Goal: Obtain resource: Obtain resource

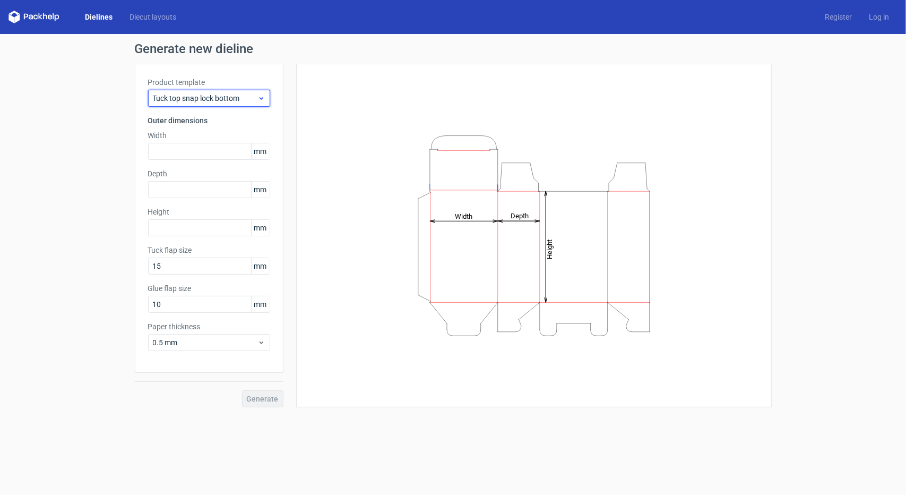
click at [218, 97] on span "Tuck top snap lock bottom" at bounding box center [205, 98] width 105 height 11
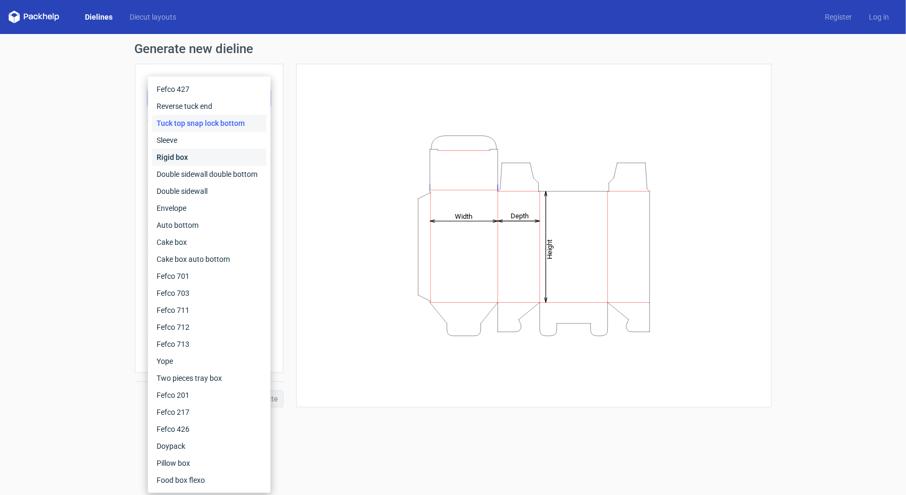
click at [181, 155] on div "Rigid box" at bounding box center [209, 157] width 114 height 17
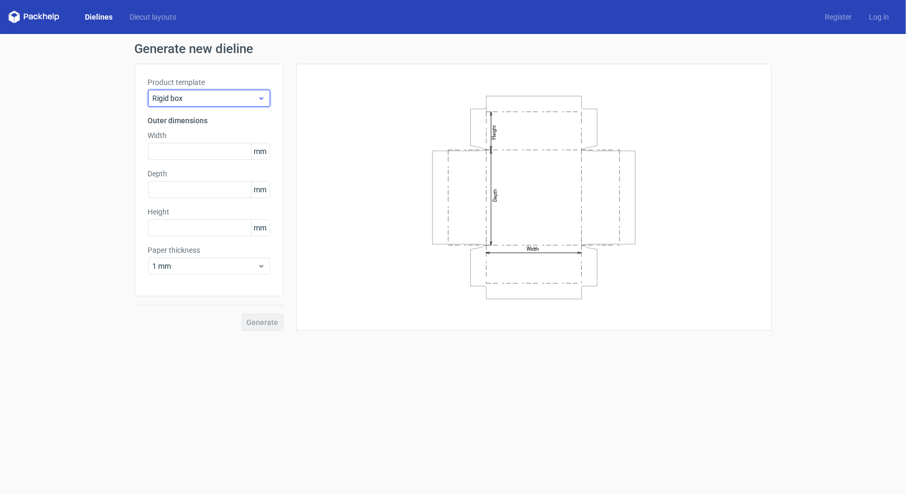
click at [196, 99] on span "Rigid box" at bounding box center [205, 98] width 105 height 11
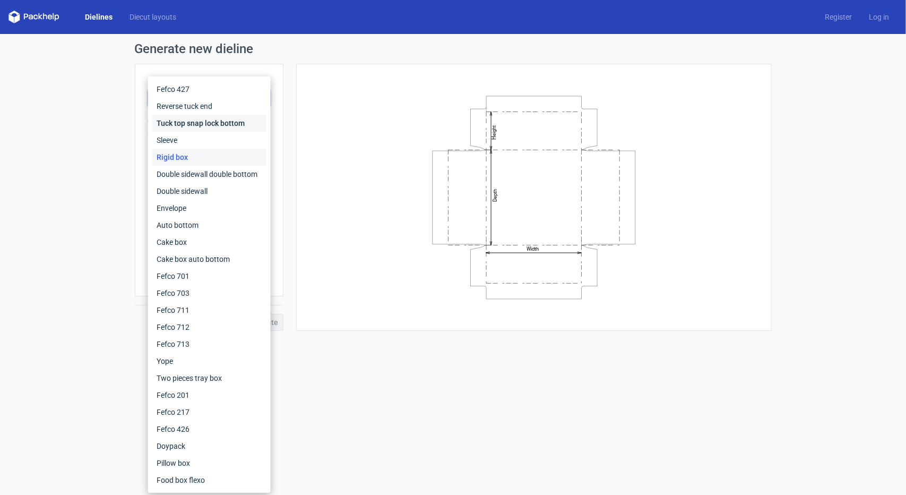
click at [184, 125] on div "Tuck top snap lock bottom" at bounding box center [209, 123] width 114 height 17
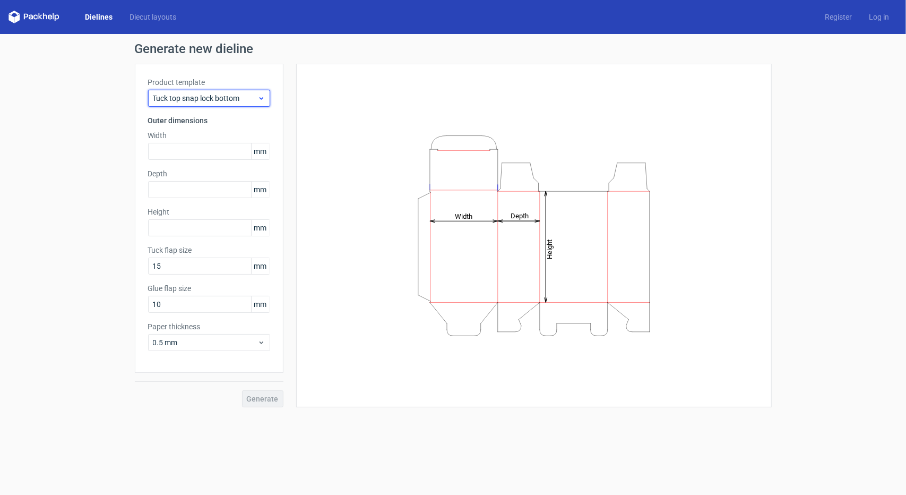
click at [213, 99] on span "Tuck top snap lock bottom" at bounding box center [205, 98] width 105 height 11
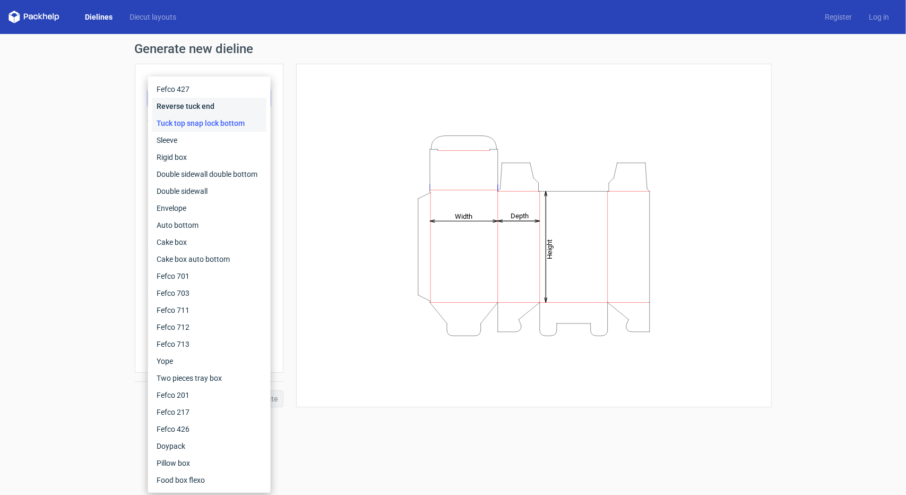
click at [203, 113] on div "Reverse tuck end" at bounding box center [209, 106] width 114 height 17
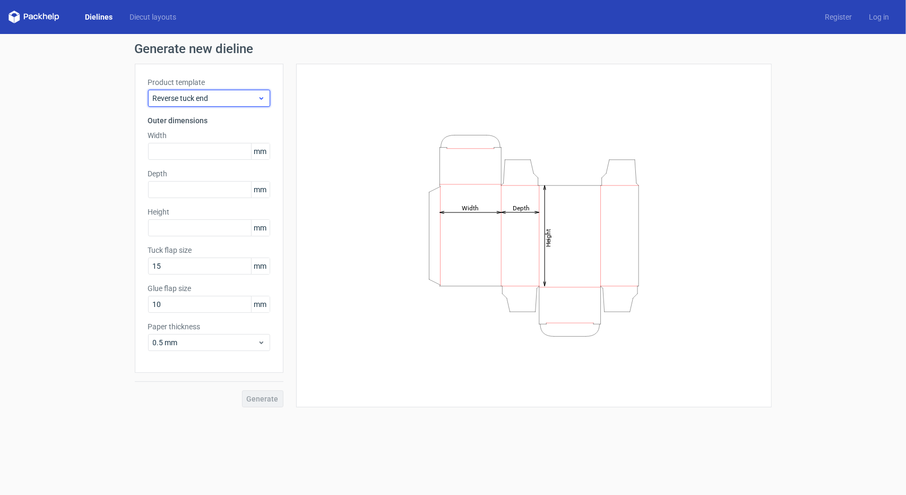
click at [209, 93] on span "Reverse tuck end" at bounding box center [205, 98] width 105 height 11
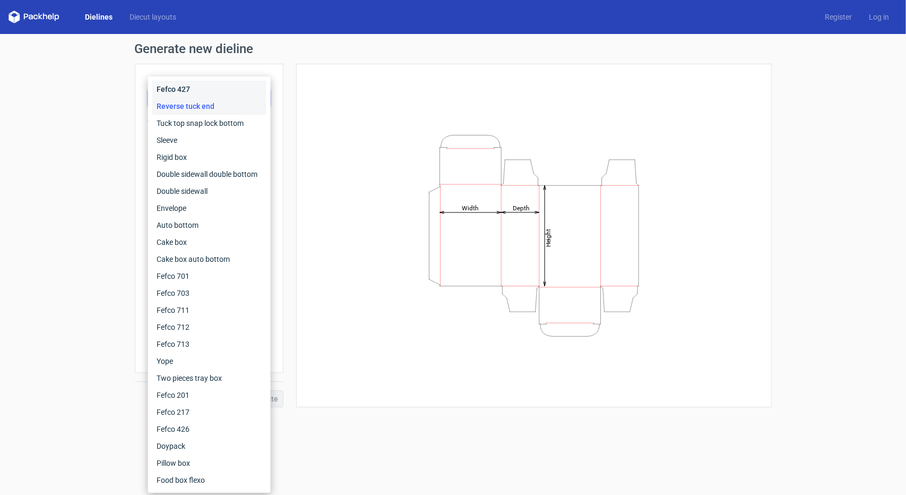
click at [204, 92] on div "Fefco 427" at bounding box center [209, 89] width 114 height 17
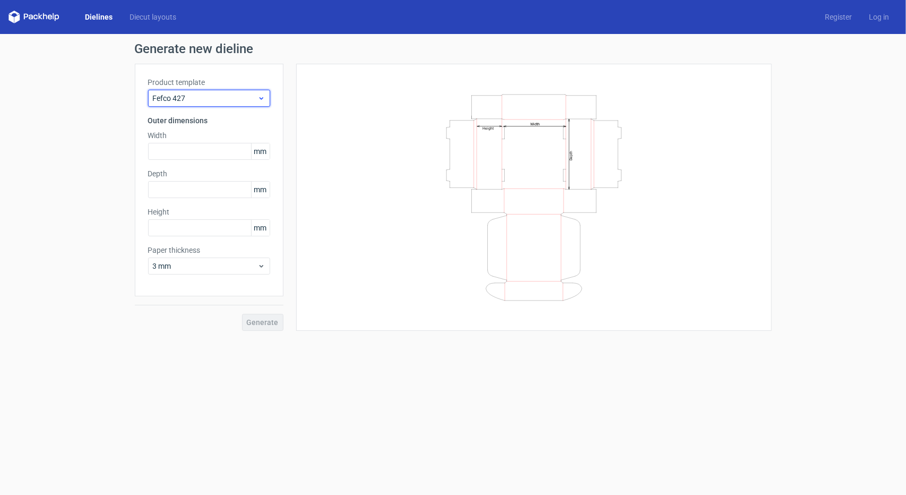
click at [213, 97] on span "Fefco 427" at bounding box center [205, 98] width 105 height 11
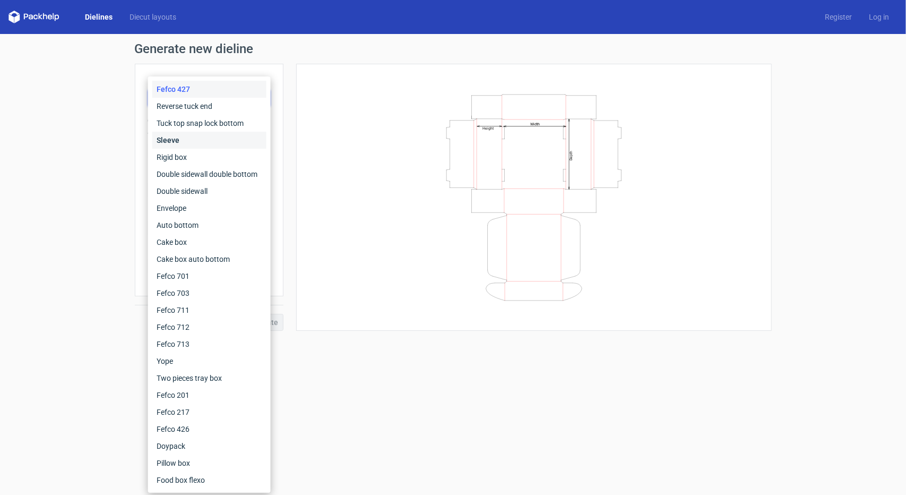
click at [199, 141] on div "Sleeve" at bounding box center [209, 140] width 114 height 17
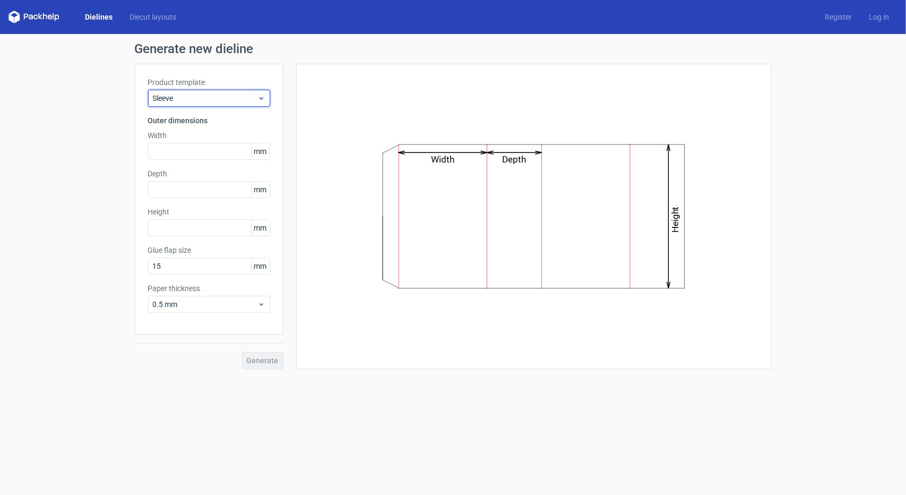
click at [209, 98] on span "Sleeve" at bounding box center [205, 98] width 105 height 11
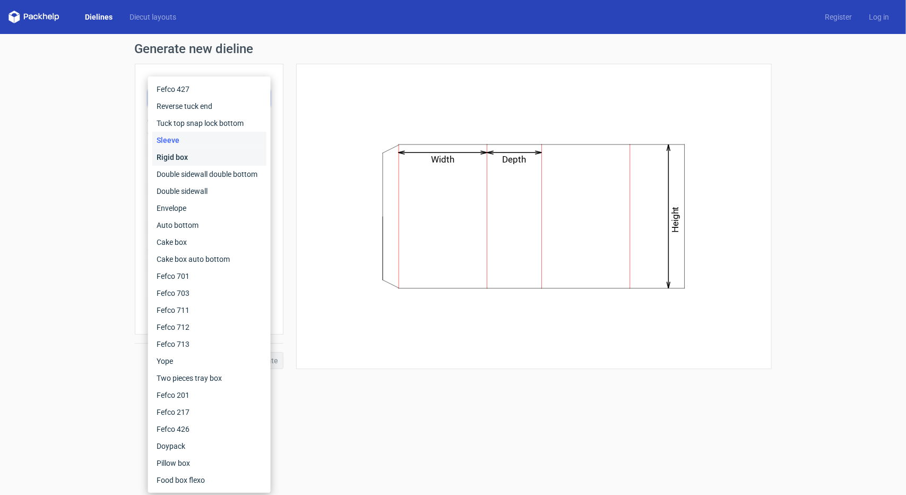
click at [188, 160] on div "Rigid box" at bounding box center [209, 157] width 114 height 17
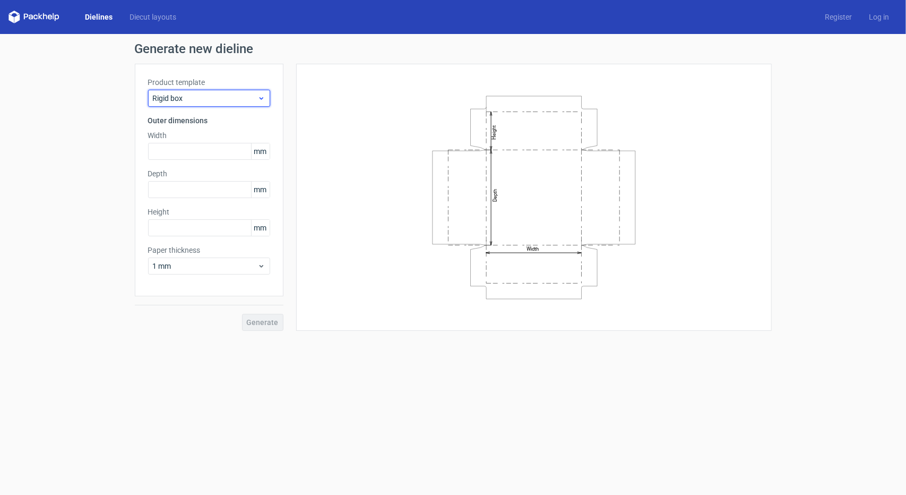
click at [204, 94] on span "Rigid box" at bounding box center [205, 98] width 105 height 11
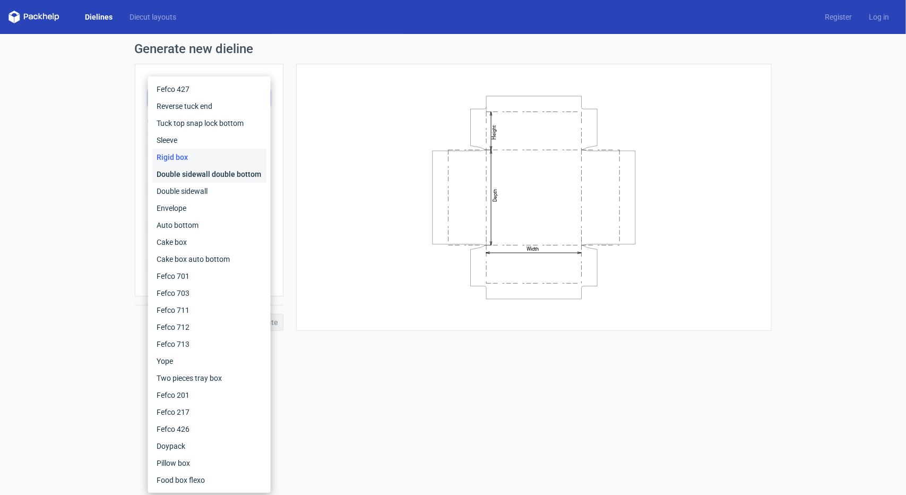
click at [184, 171] on div "Double sidewall double bottom" at bounding box center [209, 174] width 114 height 17
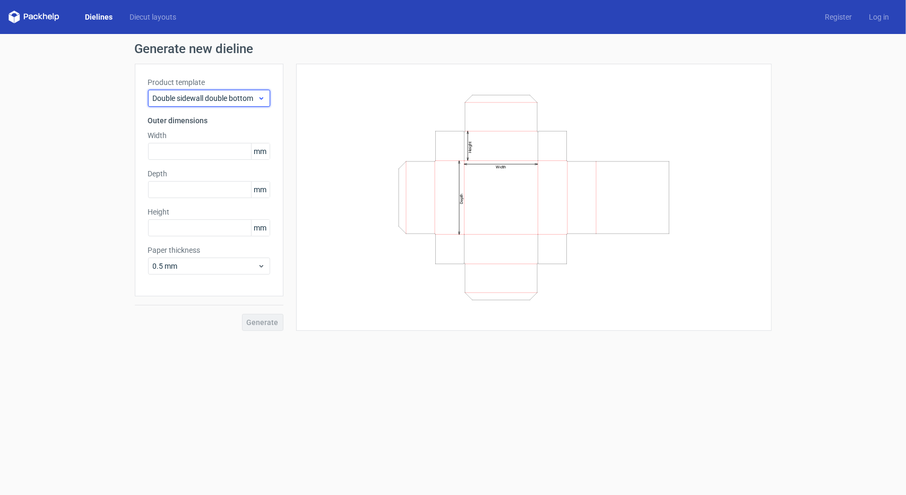
click at [210, 101] on span "Double sidewall double bottom" at bounding box center [205, 98] width 105 height 11
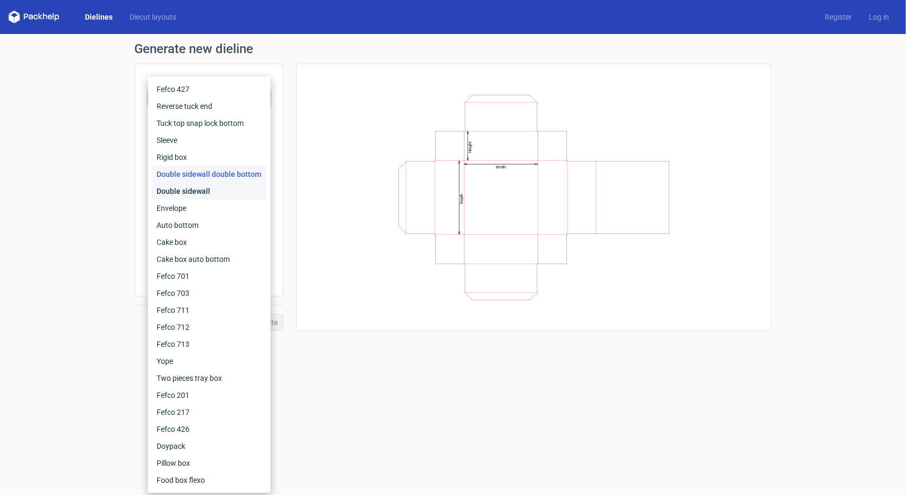
click at [194, 186] on div "Double sidewall" at bounding box center [209, 191] width 114 height 17
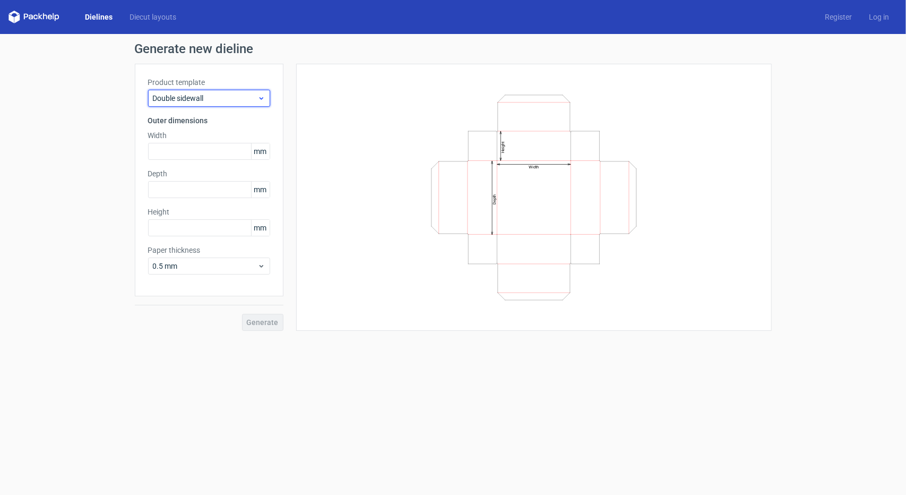
click at [214, 95] on span "Double sidewall" at bounding box center [205, 98] width 105 height 11
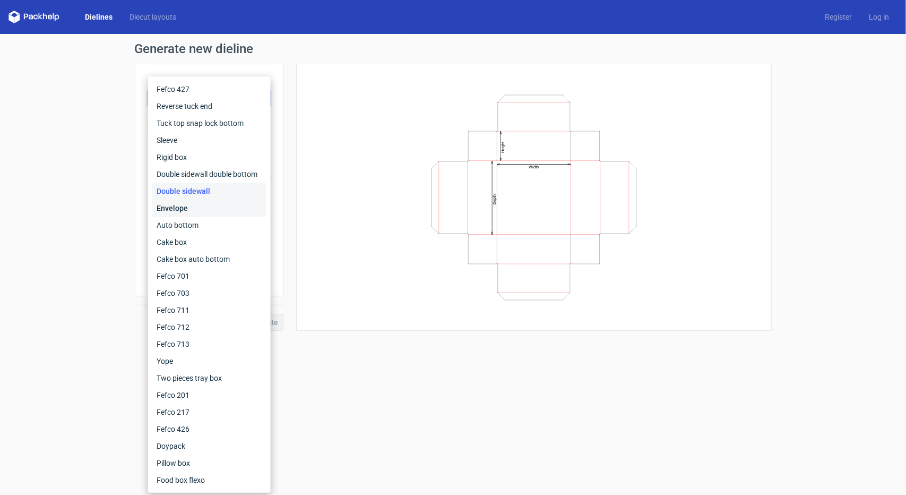
click at [194, 202] on div "Envelope" at bounding box center [209, 208] width 114 height 17
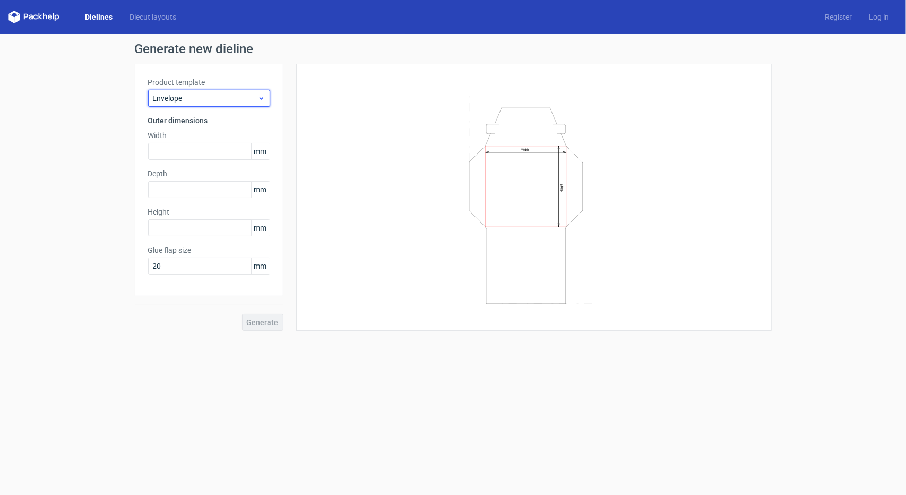
click at [208, 102] on span "Envelope" at bounding box center [205, 98] width 105 height 11
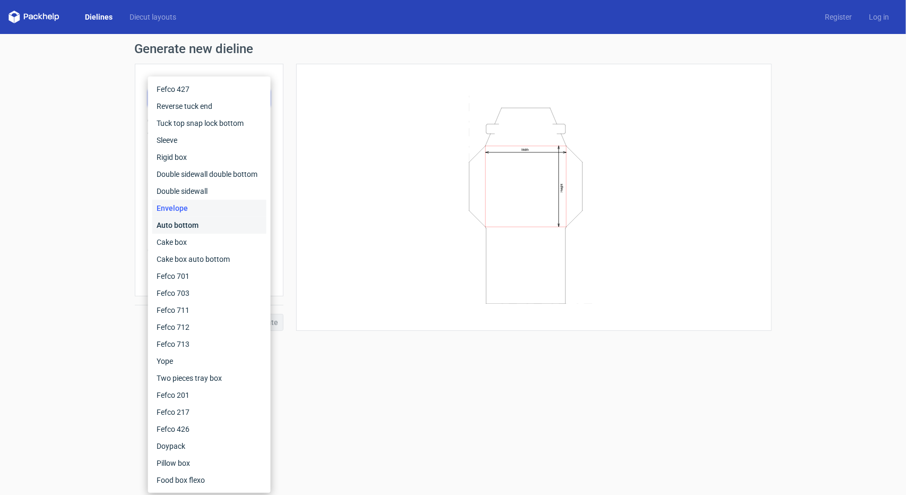
click at [192, 223] on div "Auto bottom" at bounding box center [209, 225] width 114 height 17
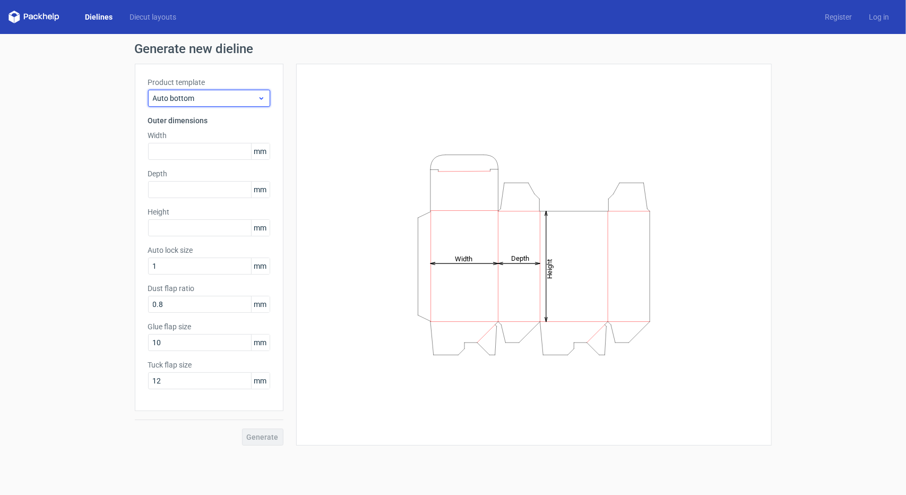
click at [217, 98] on span "Auto bottom" at bounding box center [205, 98] width 105 height 11
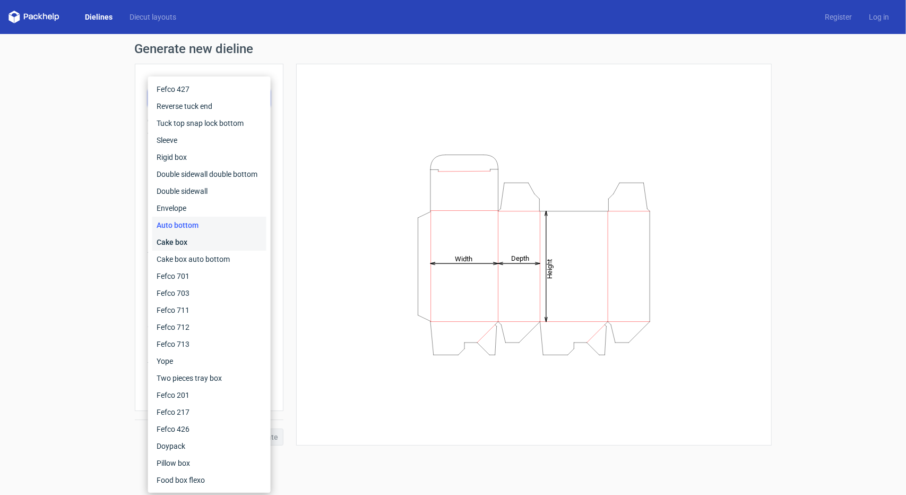
click at [191, 240] on div "Cake box" at bounding box center [209, 242] width 114 height 17
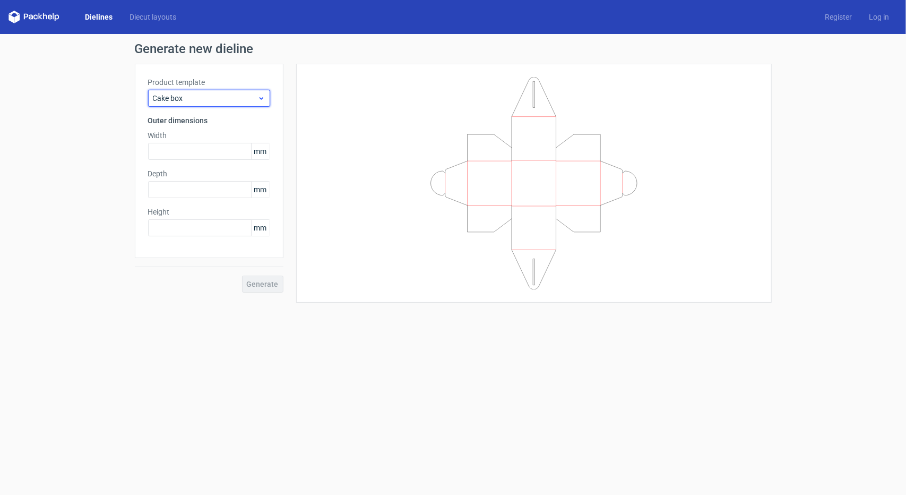
click at [205, 93] on span "Cake box" at bounding box center [205, 98] width 105 height 11
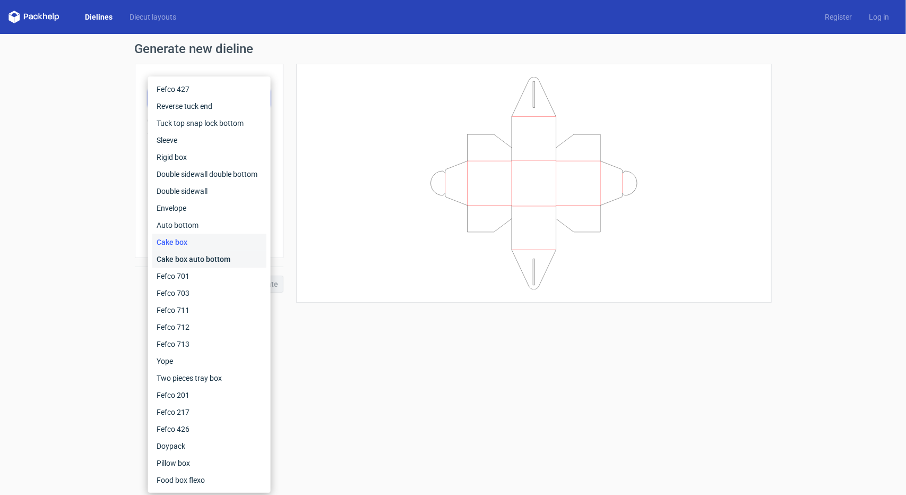
click at [191, 254] on div "Cake box auto bottom" at bounding box center [209, 258] width 114 height 17
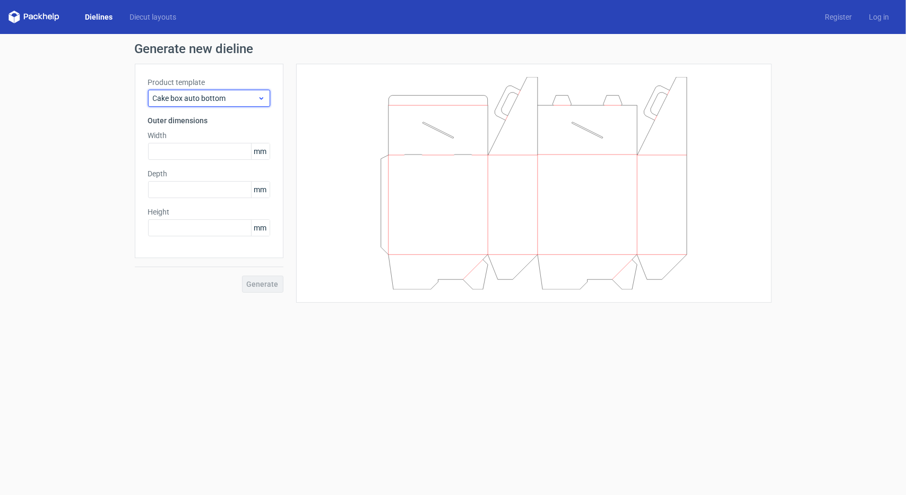
click at [205, 93] on span "Cake box auto bottom" at bounding box center [205, 98] width 105 height 11
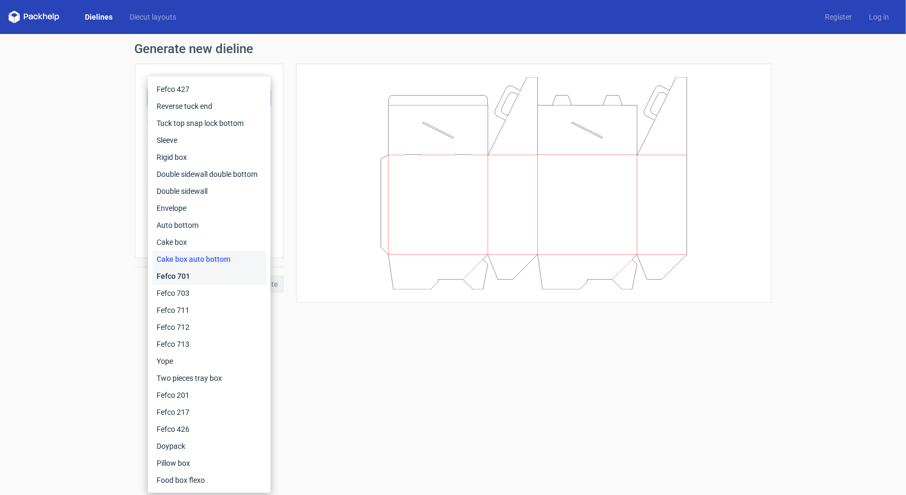
click at [201, 277] on div "Fefco 701" at bounding box center [209, 275] width 114 height 17
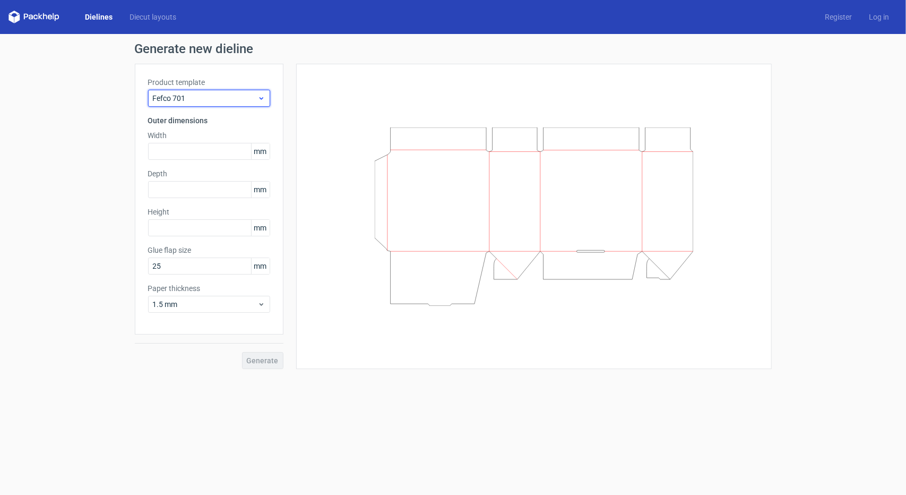
click at [208, 95] on span "Fefco 701" at bounding box center [205, 98] width 105 height 11
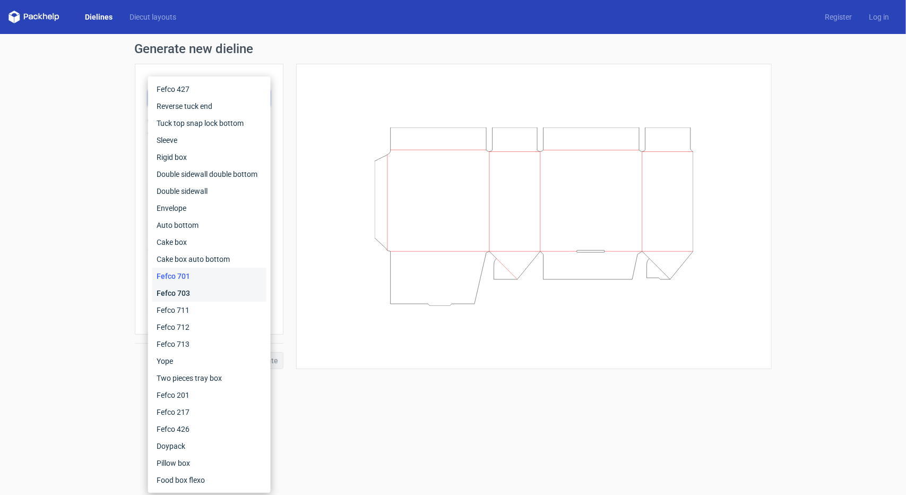
click at [182, 297] on div "Fefco 703" at bounding box center [209, 292] width 114 height 17
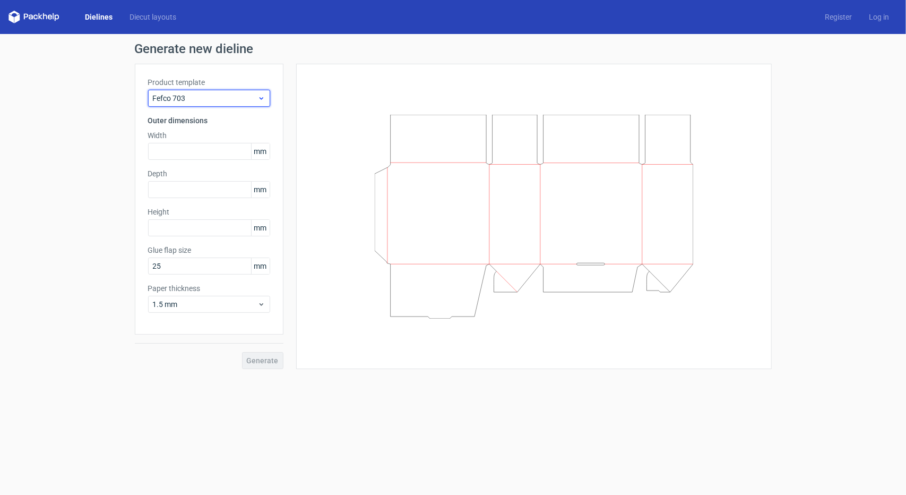
click at [204, 92] on div "Fefco 703" at bounding box center [209, 98] width 122 height 17
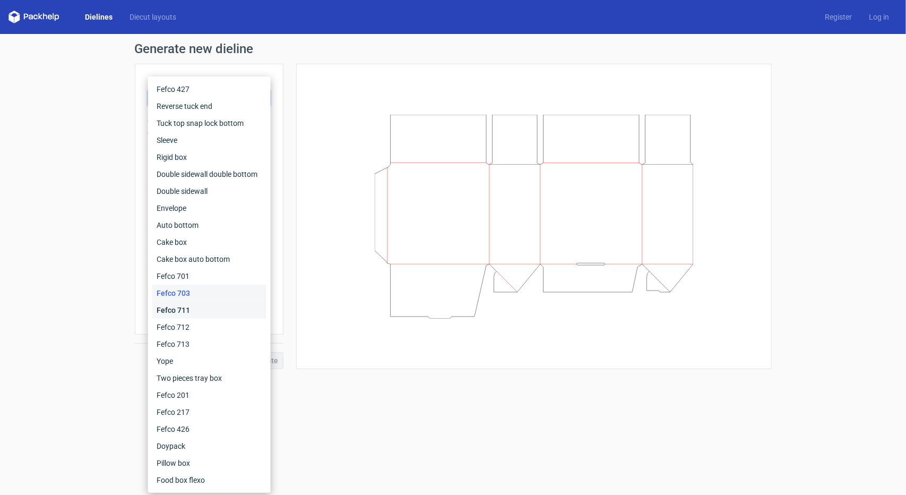
click at [174, 311] on div "Fefco 711" at bounding box center [209, 309] width 114 height 17
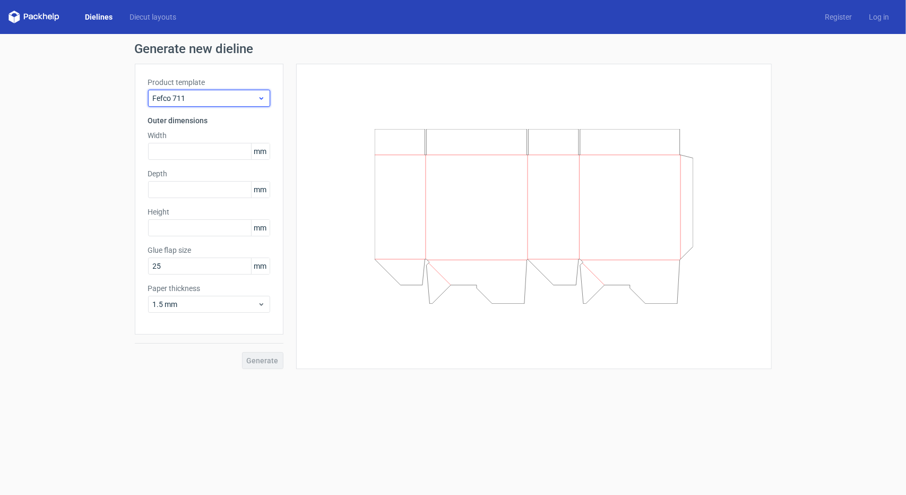
click at [197, 97] on span "Fefco 711" at bounding box center [205, 98] width 105 height 11
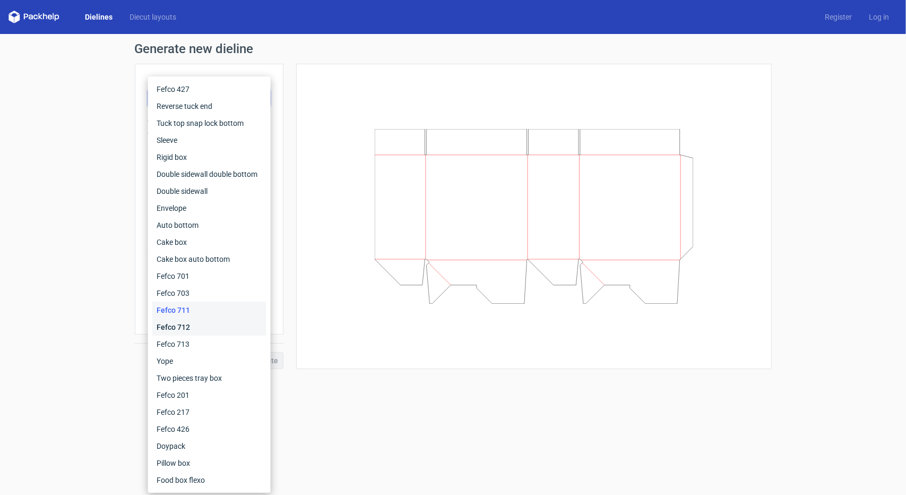
click at [190, 332] on div "Fefco 712" at bounding box center [209, 326] width 114 height 17
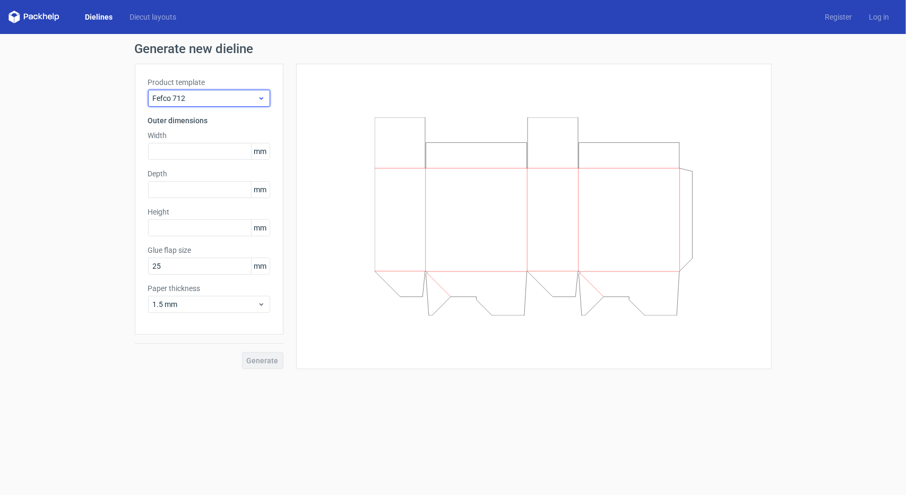
click at [214, 100] on span "Fefco 712" at bounding box center [205, 98] width 105 height 11
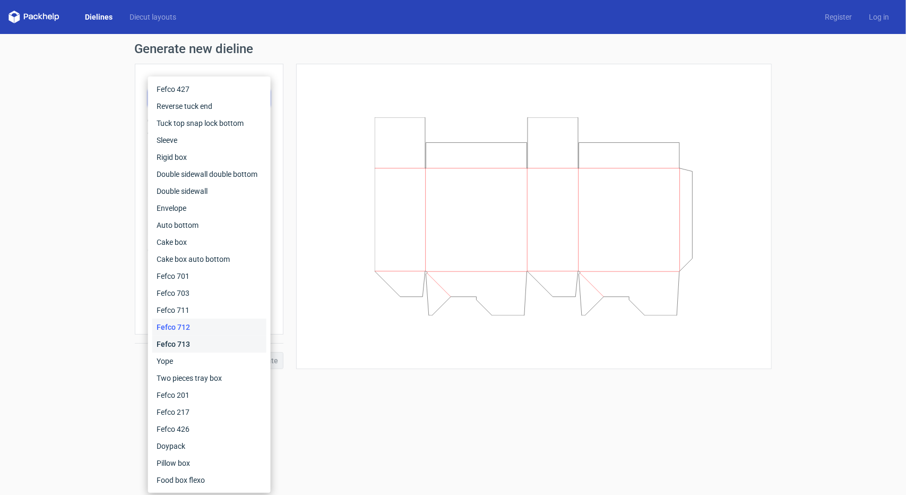
click at [178, 340] on div "Fefco 713" at bounding box center [209, 343] width 114 height 17
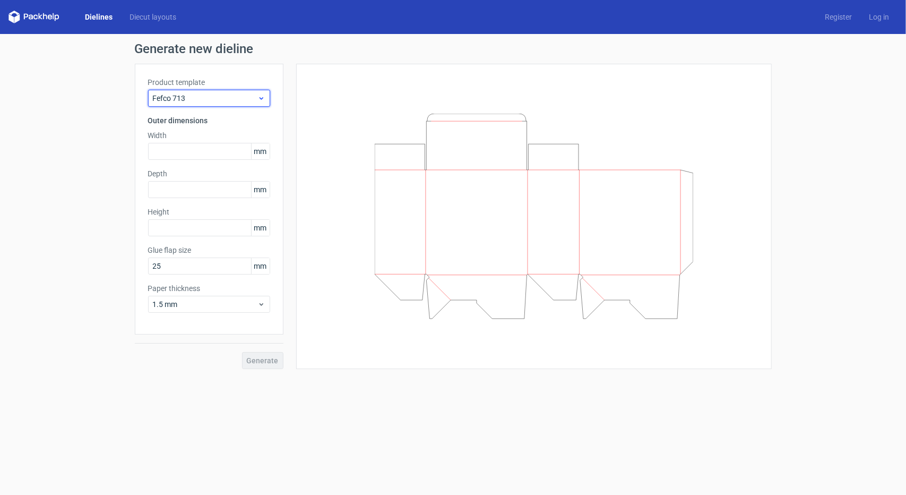
click at [221, 100] on span "Fefco 713" at bounding box center [205, 98] width 105 height 11
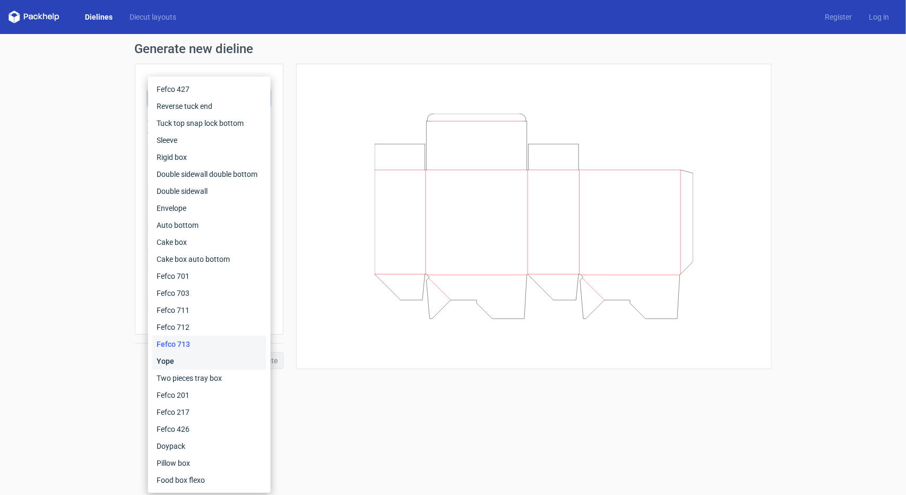
click at [174, 358] on div "Yope" at bounding box center [209, 360] width 114 height 17
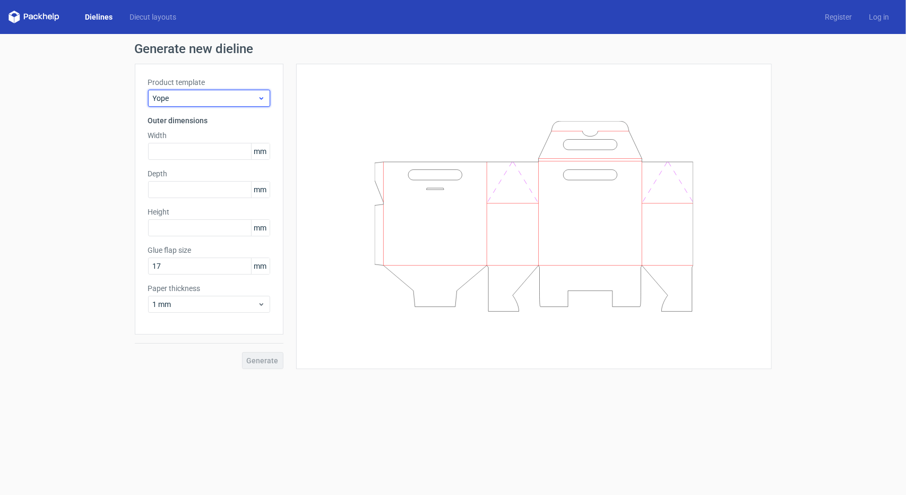
click at [215, 100] on span "Yope" at bounding box center [205, 98] width 105 height 11
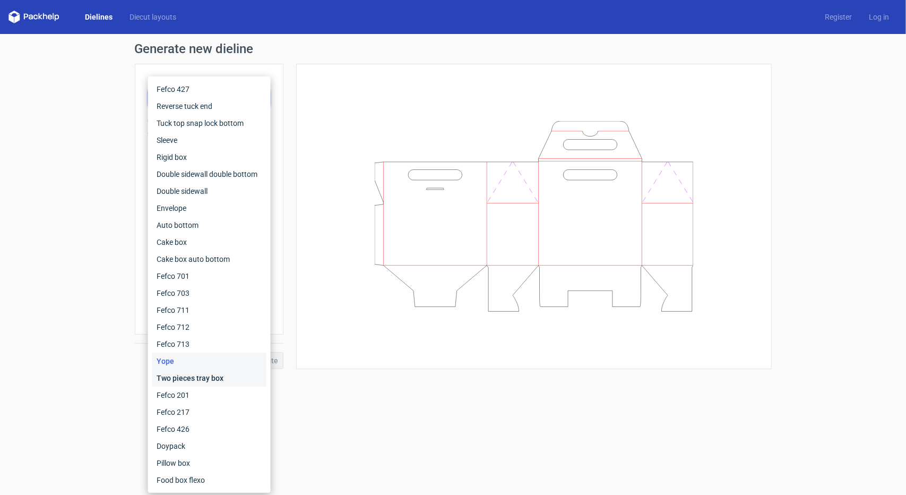
click at [189, 381] on div "Two pieces tray box" at bounding box center [209, 377] width 114 height 17
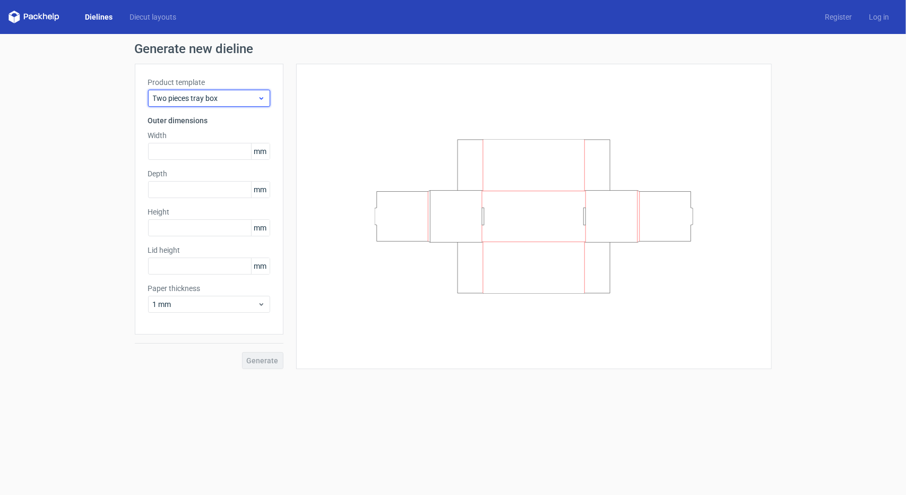
click at [208, 100] on span "Two pieces tray box" at bounding box center [205, 98] width 105 height 11
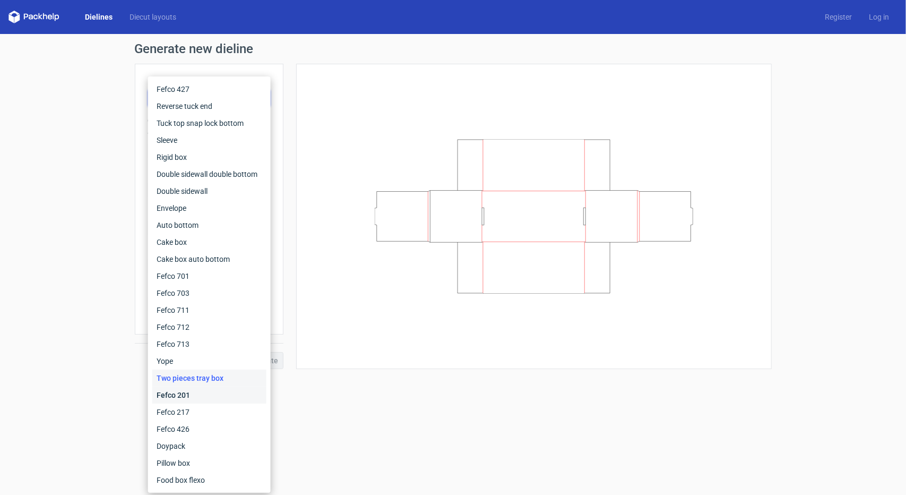
click at [193, 396] on div "Fefco 201" at bounding box center [209, 394] width 114 height 17
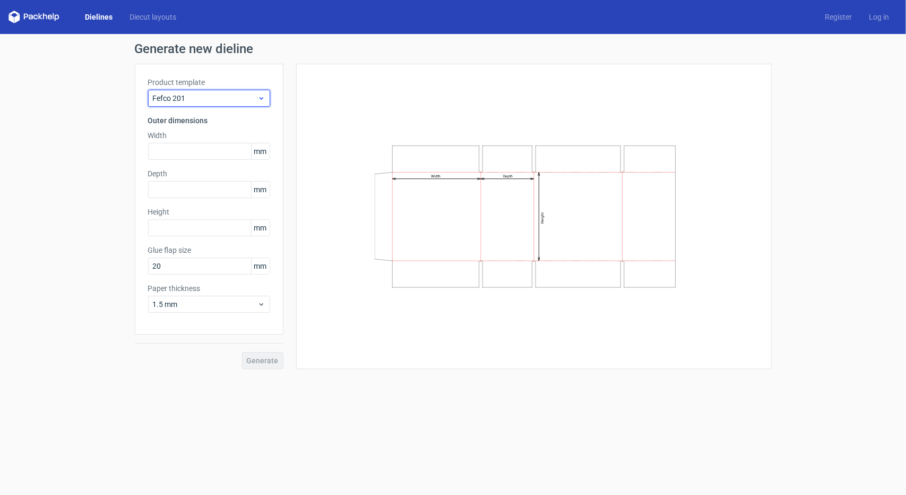
click at [194, 97] on span "Fefco 201" at bounding box center [205, 98] width 105 height 11
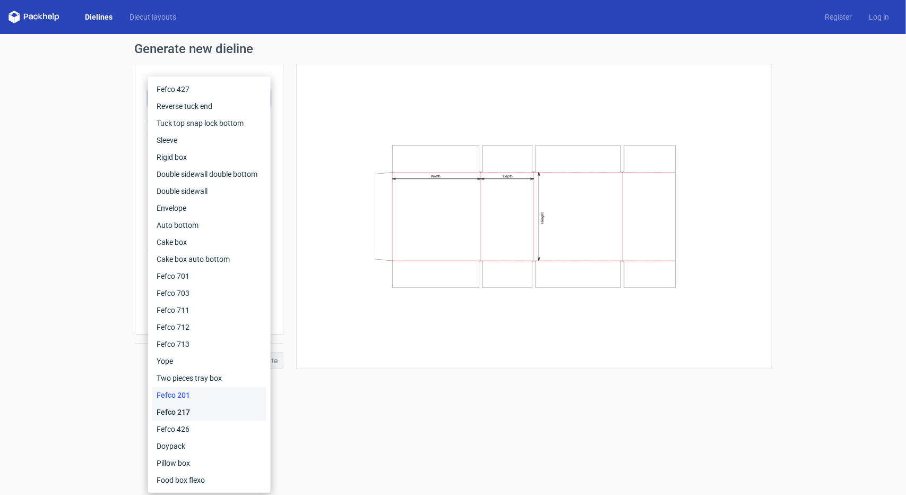
click at [189, 415] on div "Fefco 217" at bounding box center [209, 411] width 114 height 17
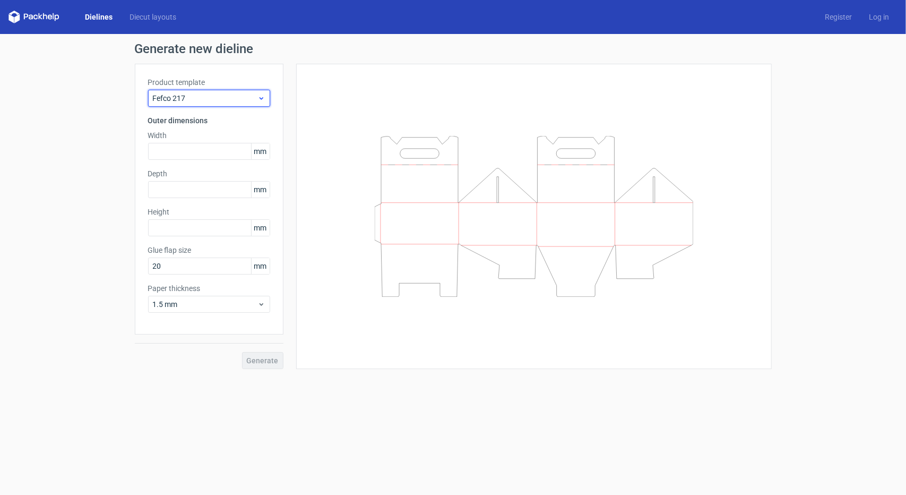
click at [198, 98] on span "Fefco 217" at bounding box center [205, 98] width 105 height 11
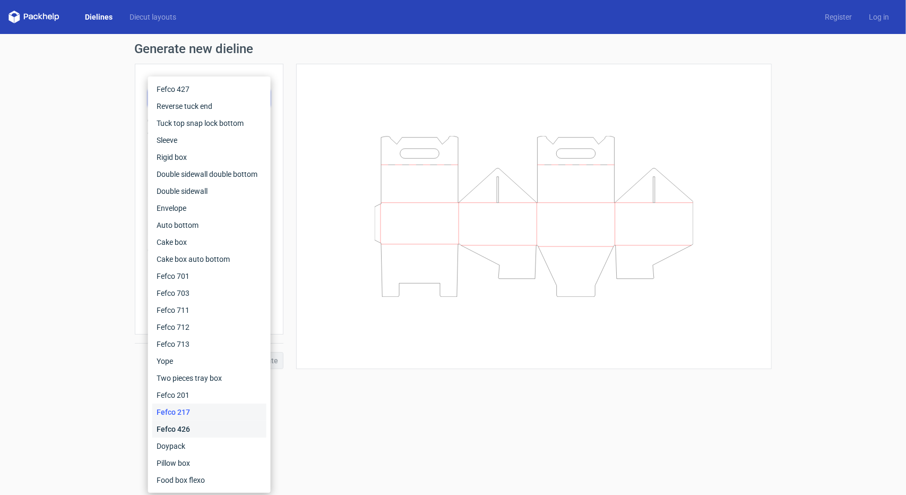
click at [192, 431] on div "Fefco 426" at bounding box center [209, 428] width 114 height 17
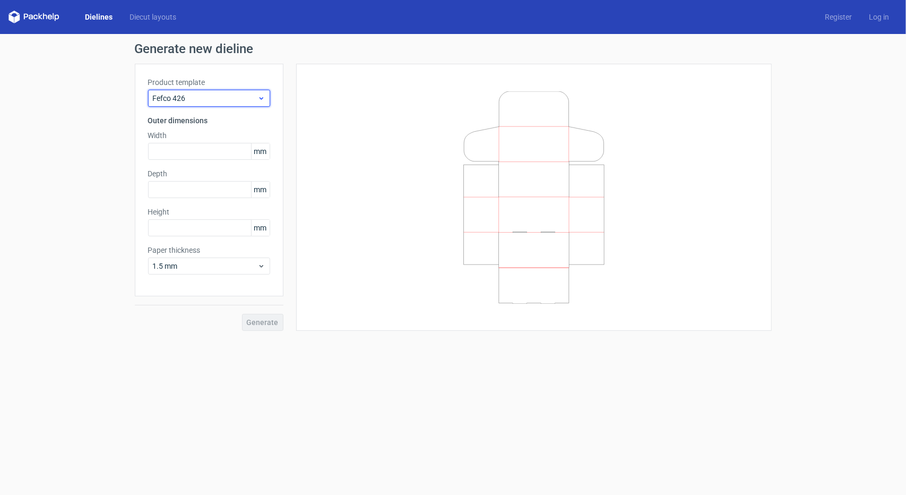
click at [187, 101] on span "Fefco 426" at bounding box center [205, 98] width 105 height 11
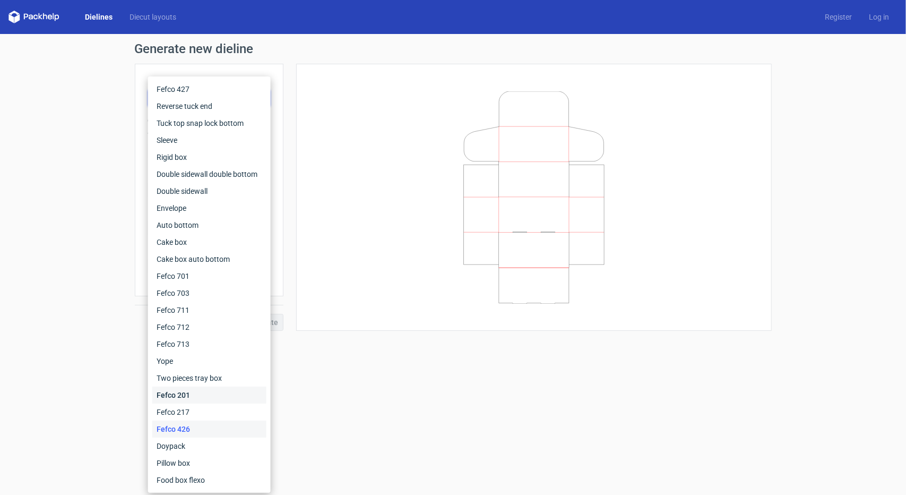
click at [178, 400] on div "Fefco 201" at bounding box center [209, 394] width 114 height 17
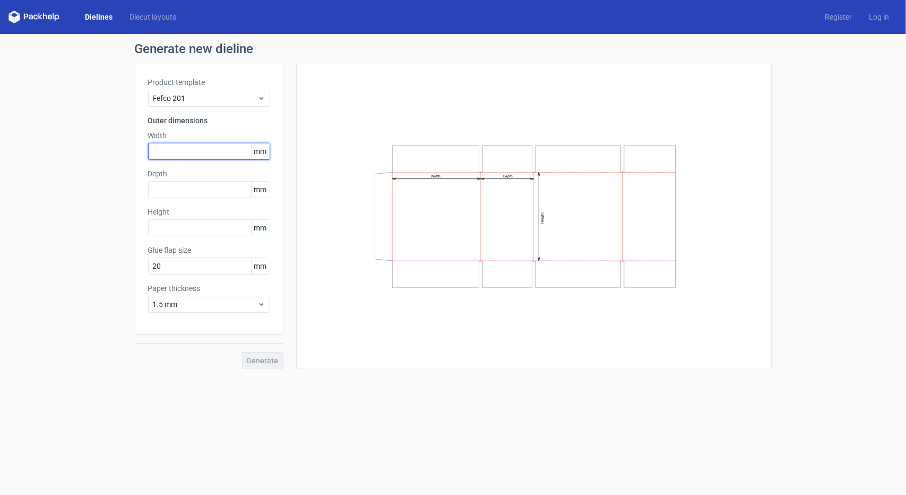
click at [175, 152] on input "text" at bounding box center [209, 151] width 122 height 17
click at [203, 155] on input "text" at bounding box center [209, 151] width 122 height 17
type input "590"
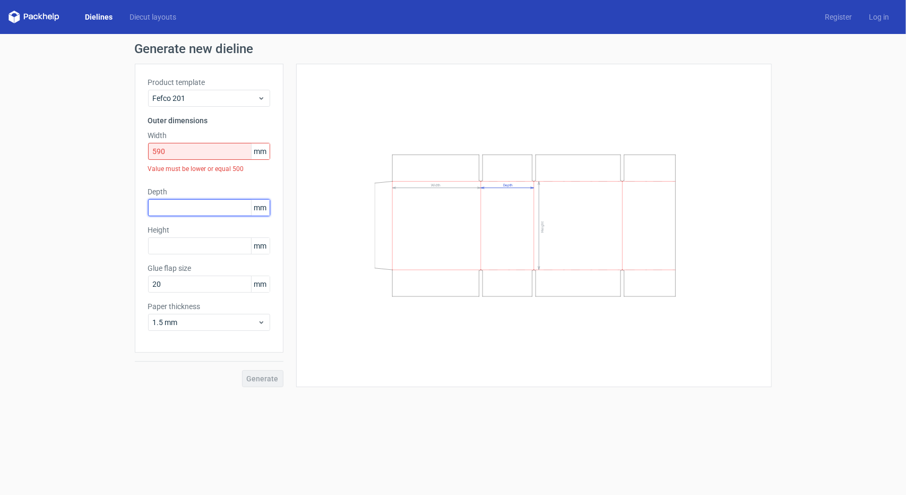
click at [209, 194] on div "Depth mm" at bounding box center [209, 201] width 122 height 30
click at [198, 153] on input "590" at bounding box center [209, 151] width 122 height 17
click at [188, 202] on input "text" at bounding box center [209, 207] width 122 height 17
type input "400"
click at [191, 244] on input "text" at bounding box center [209, 245] width 122 height 17
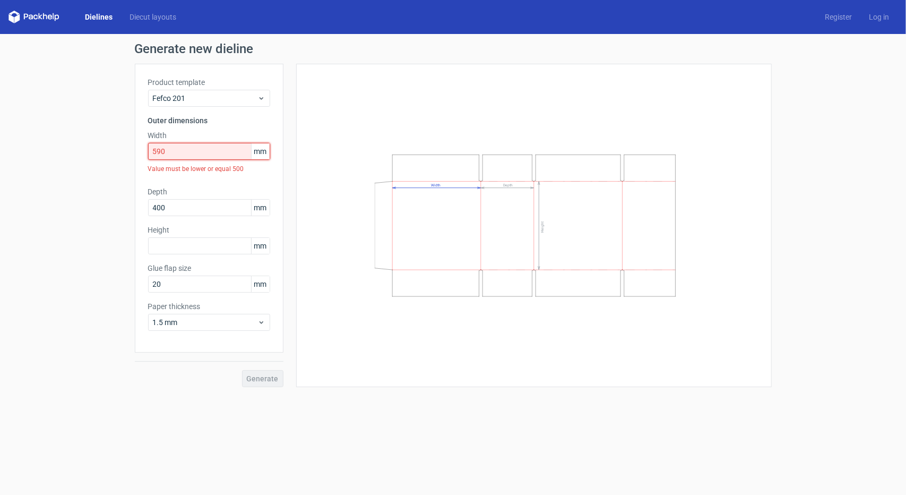
drag, startPoint x: 158, startPoint y: 152, endPoint x: 137, endPoint y: 152, distance: 20.7
click at [137, 152] on div "Product template Fefco 201 Outer dimensions Width 590 mm Value must be lower or…" at bounding box center [209, 208] width 149 height 289
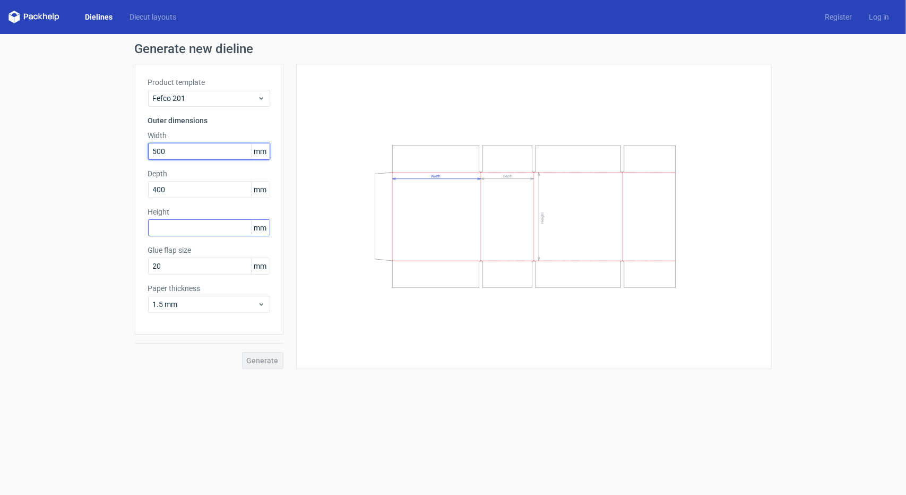
type input "500"
click at [205, 228] on input "text" at bounding box center [209, 227] width 122 height 17
click at [183, 228] on input "text" at bounding box center [209, 227] width 122 height 17
type input "350"
click at [263, 358] on span "Generate" at bounding box center [263, 360] width 32 height 7
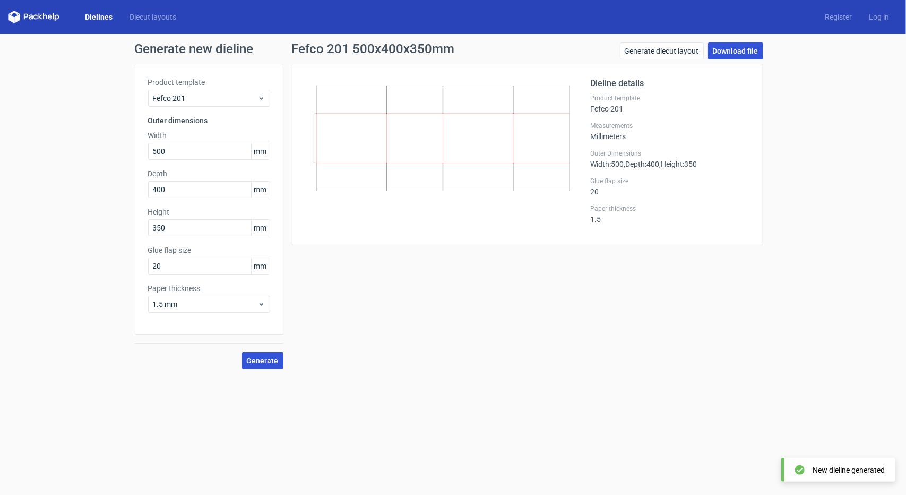
click at [739, 53] on link "Download file" at bounding box center [735, 50] width 55 height 17
click at [189, 151] on input "500" at bounding box center [209, 151] width 122 height 17
click at [654, 53] on link "Generate diecut layout" at bounding box center [662, 50] width 84 height 17
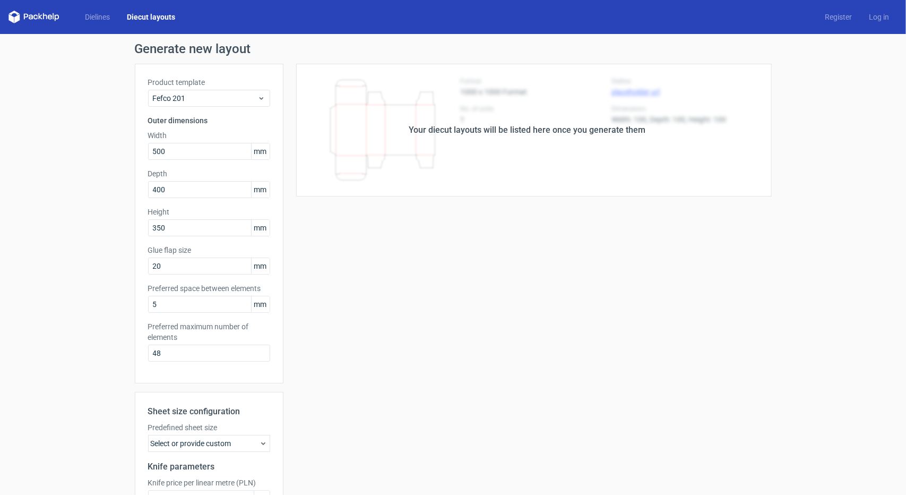
click at [499, 142] on div "Your diecut layouts will be listed here once you generate them" at bounding box center [527, 130] width 488 height 133
click at [186, 150] on input "500" at bounding box center [209, 151] width 122 height 17
type input "590"
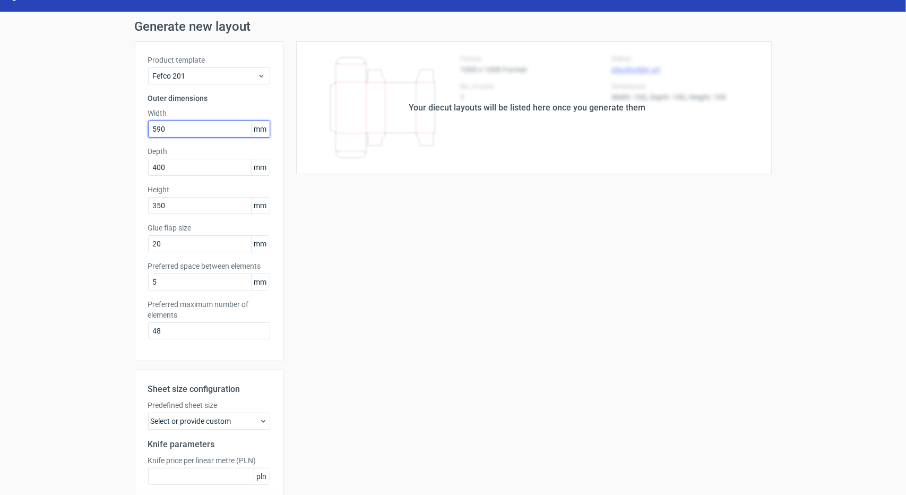
scroll to position [114, 0]
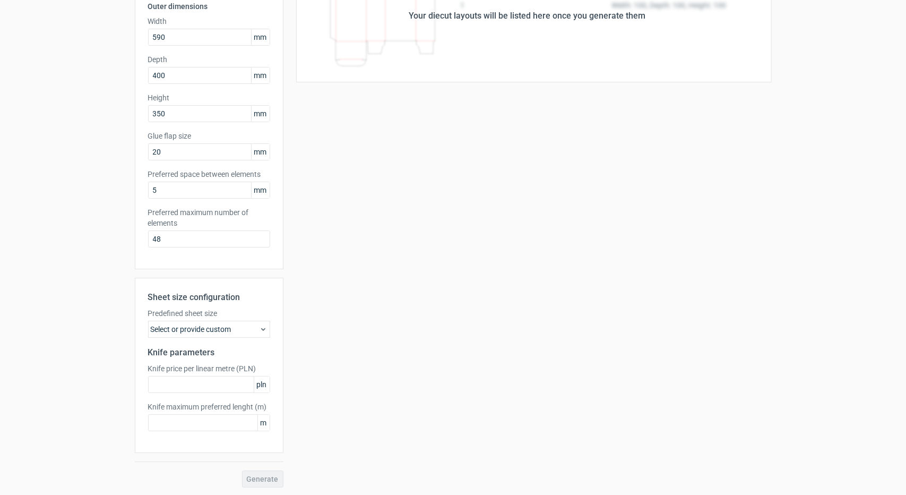
click at [192, 323] on div "Sheet size configuration Predefined sheet size Select or provide custom Knife p…" at bounding box center [209, 365] width 149 height 175
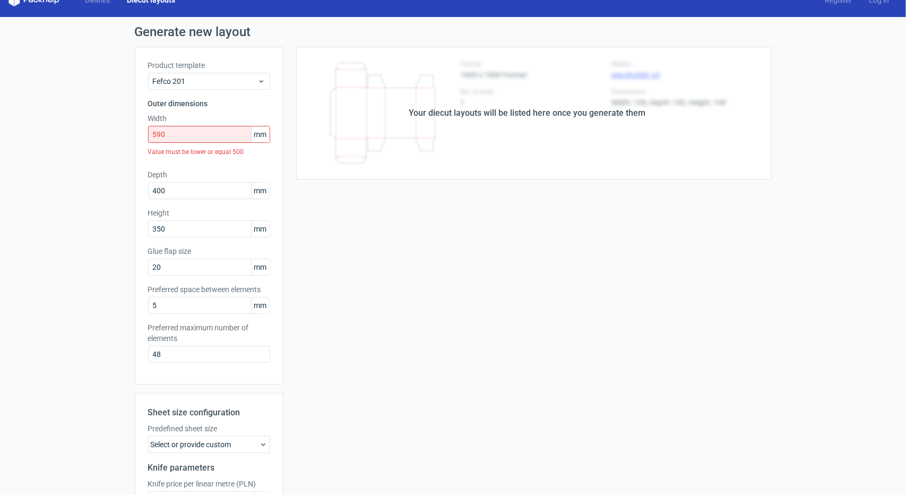
scroll to position [0, 0]
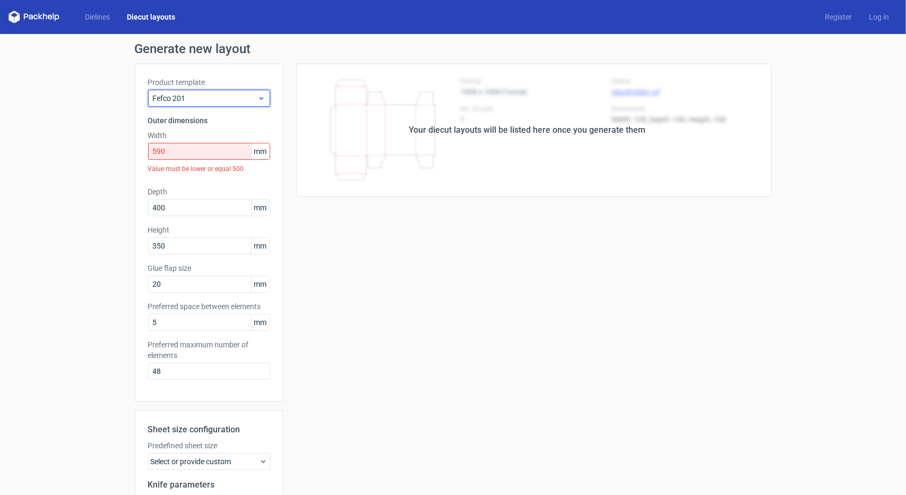
click at [184, 99] on span "Fefco 201" at bounding box center [205, 98] width 105 height 11
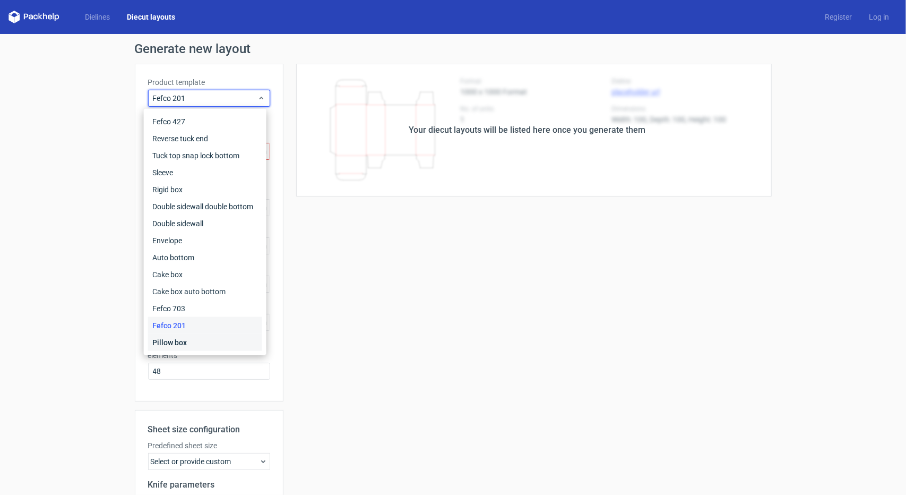
click at [176, 341] on div "Pillow box" at bounding box center [205, 342] width 114 height 17
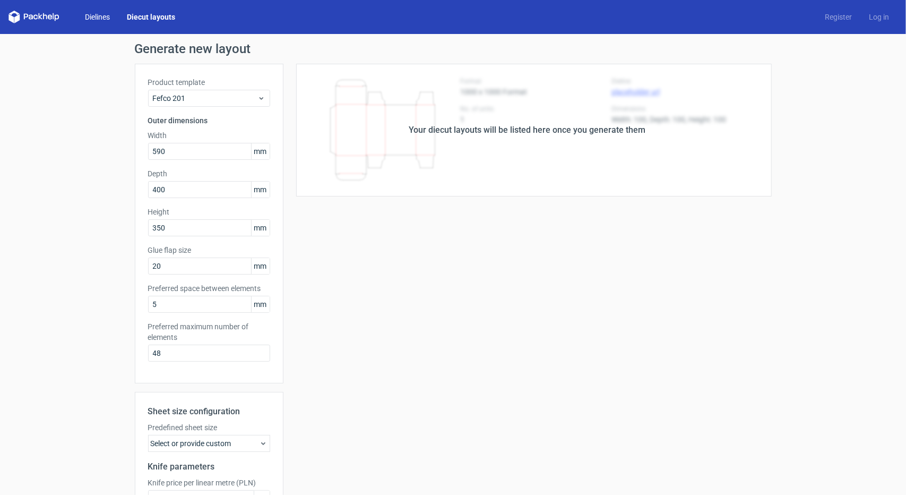
click at [94, 13] on link "Dielines" at bounding box center [97, 17] width 42 height 11
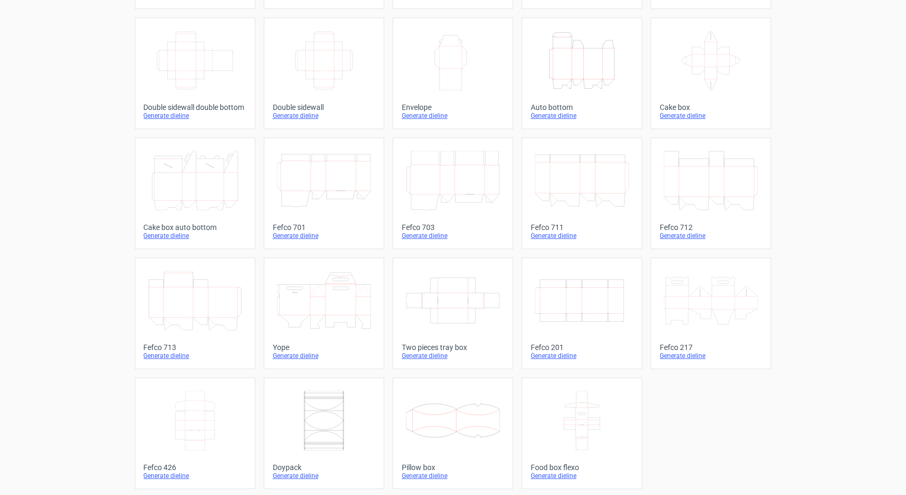
scroll to position [167, 0]
click at [581, 303] on icon "Width Depth Height" at bounding box center [582, 299] width 94 height 59
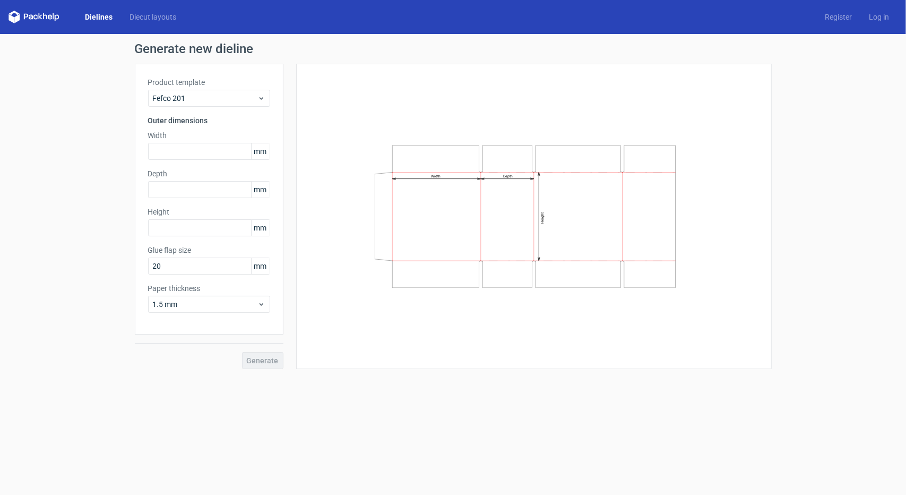
click at [264, 158] on span "mm" at bounding box center [260, 151] width 19 height 16
click at [261, 151] on span "mm" at bounding box center [260, 151] width 19 height 16
drag, startPoint x: 266, startPoint y: 148, endPoint x: 236, endPoint y: 147, distance: 30.8
click at [236, 147] on div "mm" at bounding box center [209, 151] width 122 height 17
click at [236, 296] on div "1.5 mm" at bounding box center [209, 304] width 122 height 17
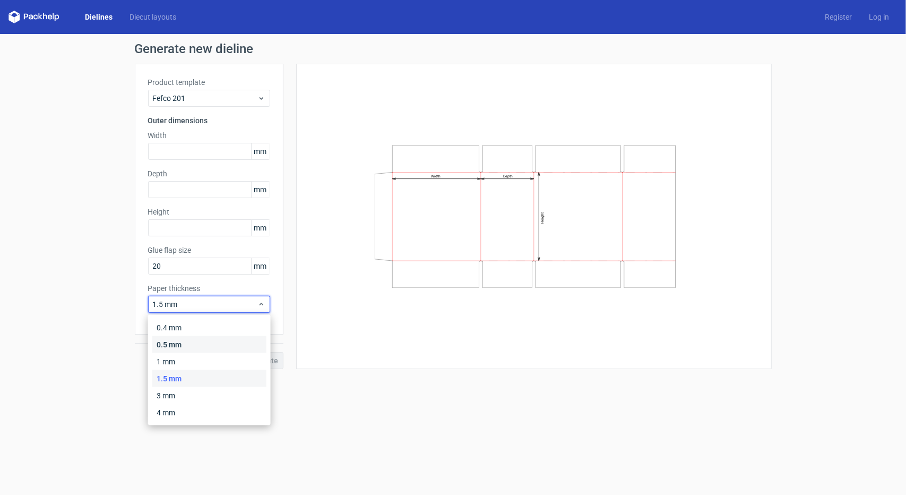
click at [190, 345] on div "0.5 mm" at bounding box center [209, 344] width 114 height 17
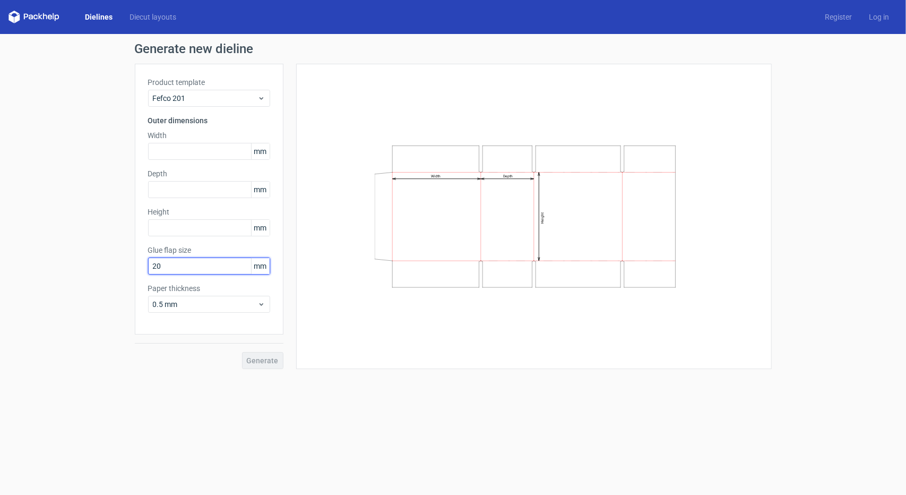
click at [172, 272] on input "20" at bounding box center [209, 265] width 122 height 17
drag, startPoint x: 156, startPoint y: 270, endPoint x: 129, endPoint y: 272, distance: 26.6
click at [129, 272] on div "Generate new dieline Product template Fefco 201 Outer dimensions Width mm Depth…" at bounding box center [453, 205] width 906 height 343
drag, startPoint x: 161, startPoint y: 265, endPoint x: 116, endPoint y: 267, distance: 45.2
click at [116, 267] on div "Generate new dieline Product template Fefco 201 Outer dimensions Width mm Depth…" at bounding box center [453, 205] width 906 height 343
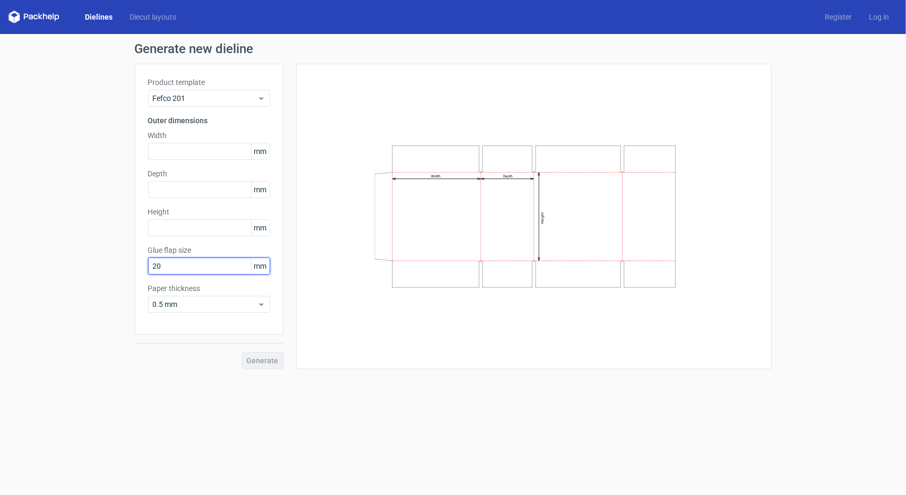
type input "20"
click at [177, 146] on input "text" at bounding box center [209, 151] width 122 height 17
type input "590"
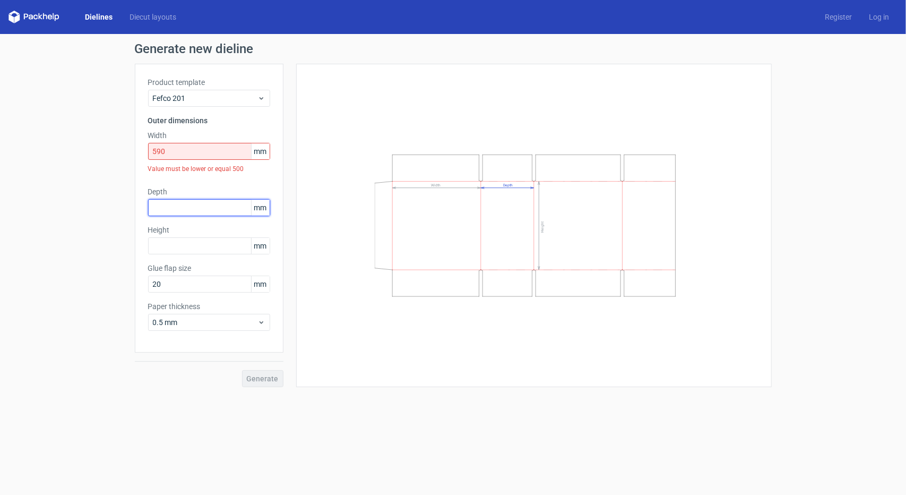
click at [184, 189] on div "Depth mm" at bounding box center [209, 201] width 122 height 30
click at [183, 210] on input "text" at bounding box center [209, 207] width 122 height 17
